Goal: Information Seeking & Learning: Learn about a topic

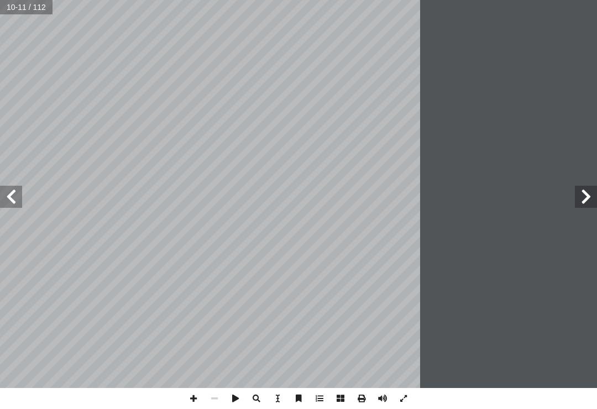
click at [420, 188] on span at bounding box center [586, 197] width 22 height 22
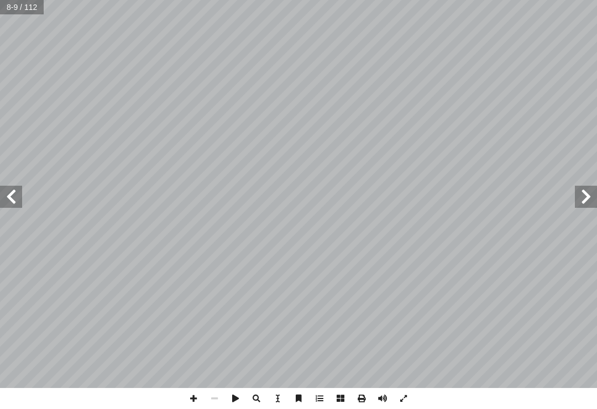
click at [19, 203] on span at bounding box center [11, 197] width 22 height 22
click at [420, 200] on span at bounding box center [586, 197] width 22 height 22
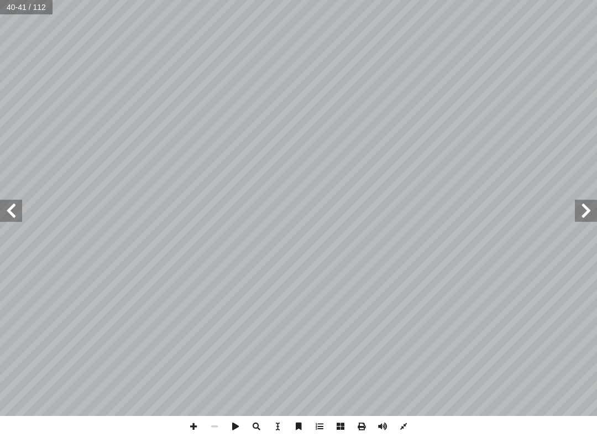
click at [420, 208] on span at bounding box center [586, 211] width 22 height 22
click at [420, 211] on span at bounding box center [586, 211] width 22 height 22
click at [420, 212] on span at bounding box center [586, 211] width 22 height 22
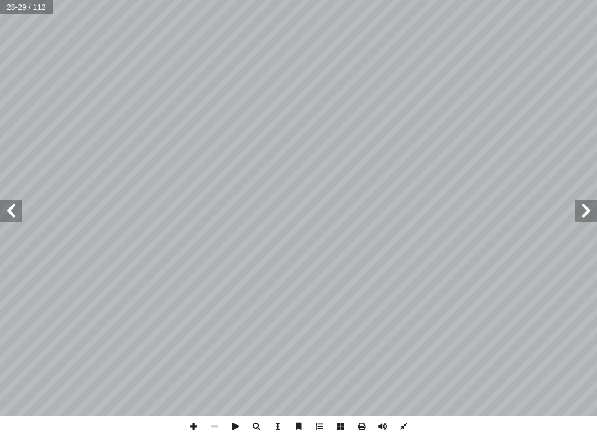
click at [22, 203] on span at bounding box center [11, 211] width 22 height 22
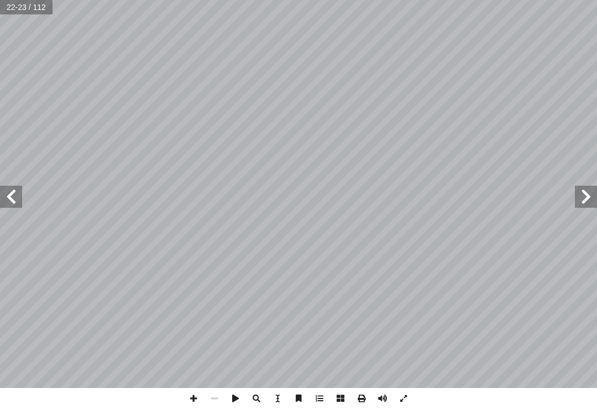
click at [420, 194] on span at bounding box center [586, 197] width 22 height 22
click at [420, 195] on span at bounding box center [586, 197] width 22 height 22
click at [420, 196] on span at bounding box center [586, 197] width 22 height 22
click at [420, 192] on span at bounding box center [586, 197] width 22 height 22
click at [420, 195] on span at bounding box center [586, 197] width 22 height 22
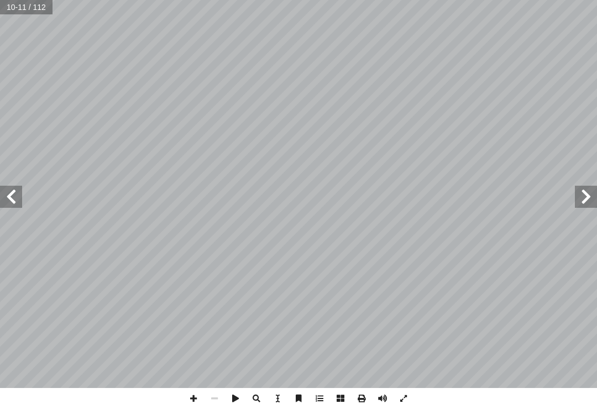
click at [19, 202] on span at bounding box center [11, 197] width 22 height 22
click at [420, 196] on span at bounding box center [586, 197] width 22 height 22
click at [15, 187] on span at bounding box center [11, 197] width 22 height 22
click at [420, 191] on span at bounding box center [586, 197] width 22 height 22
click at [18, 195] on span at bounding box center [11, 197] width 22 height 22
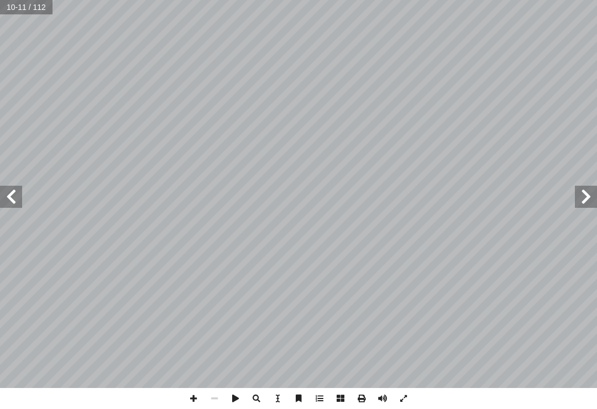
click at [15, 195] on span at bounding box center [11, 197] width 22 height 22
click at [420, 195] on span at bounding box center [586, 197] width 22 height 22
click at [21, 191] on span at bounding box center [11, 197] width 22 height 22
click at [19, 190] on span at bounding box center [11, 197] width 22 height 22
click at [588, 200] on span at bounding box center [586, 197] width 22 height 22
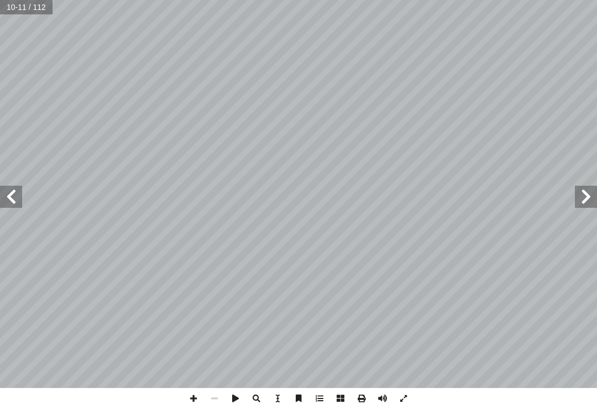
click at [19, 197] on span at bounding box center [11, 197] width 22 height 22
